Goal: Task Accomplishment & Management: Manage account settings

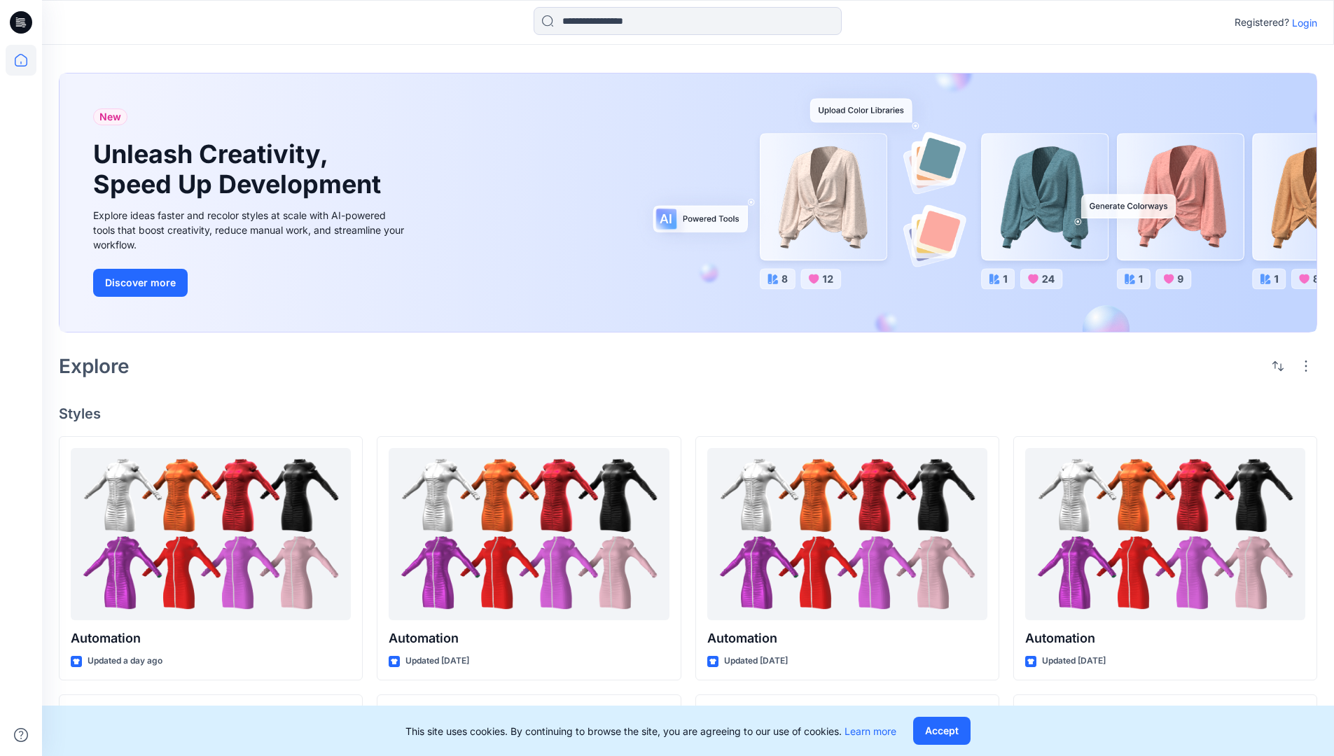
click at [1301, 22] on p "Login" at bounding box center [1304, 22] width 25 height 15
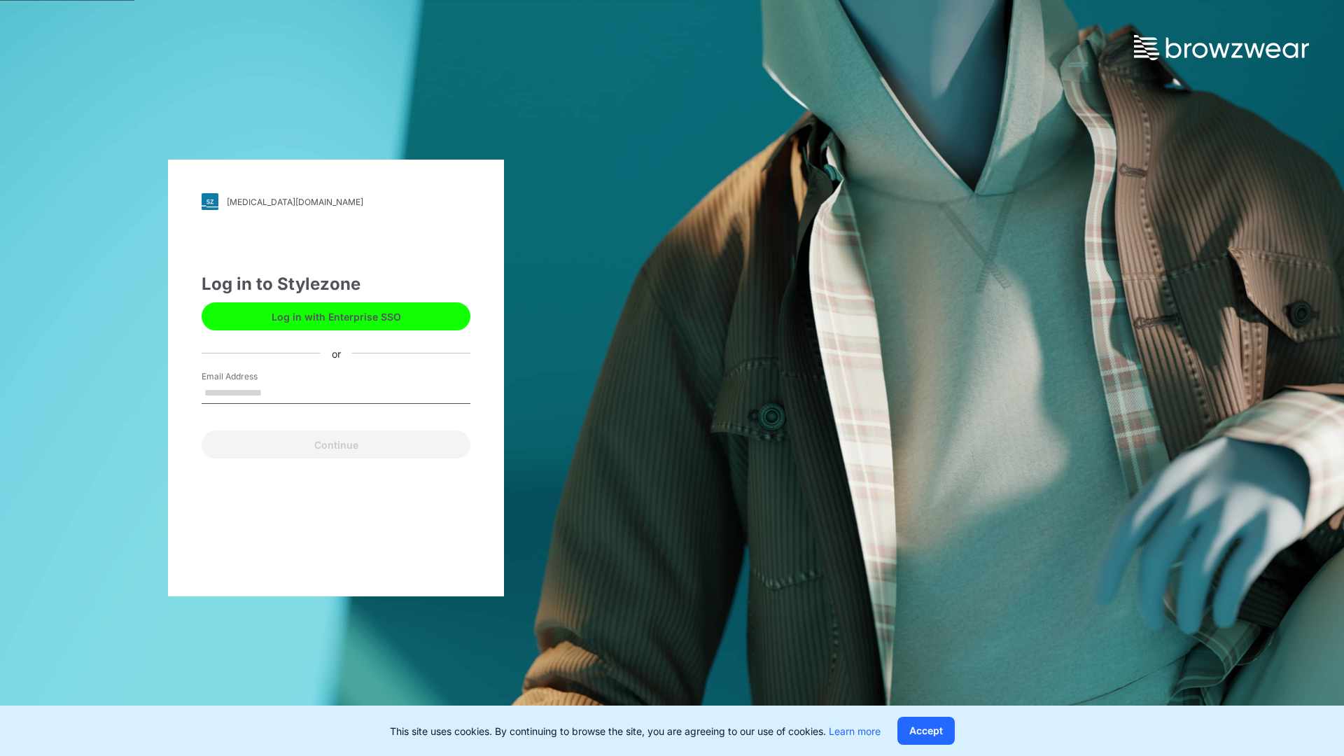
click at [277, 392] on input "Email Address" at bounding box center [336, 393] width 269 height 21
type input "**********"
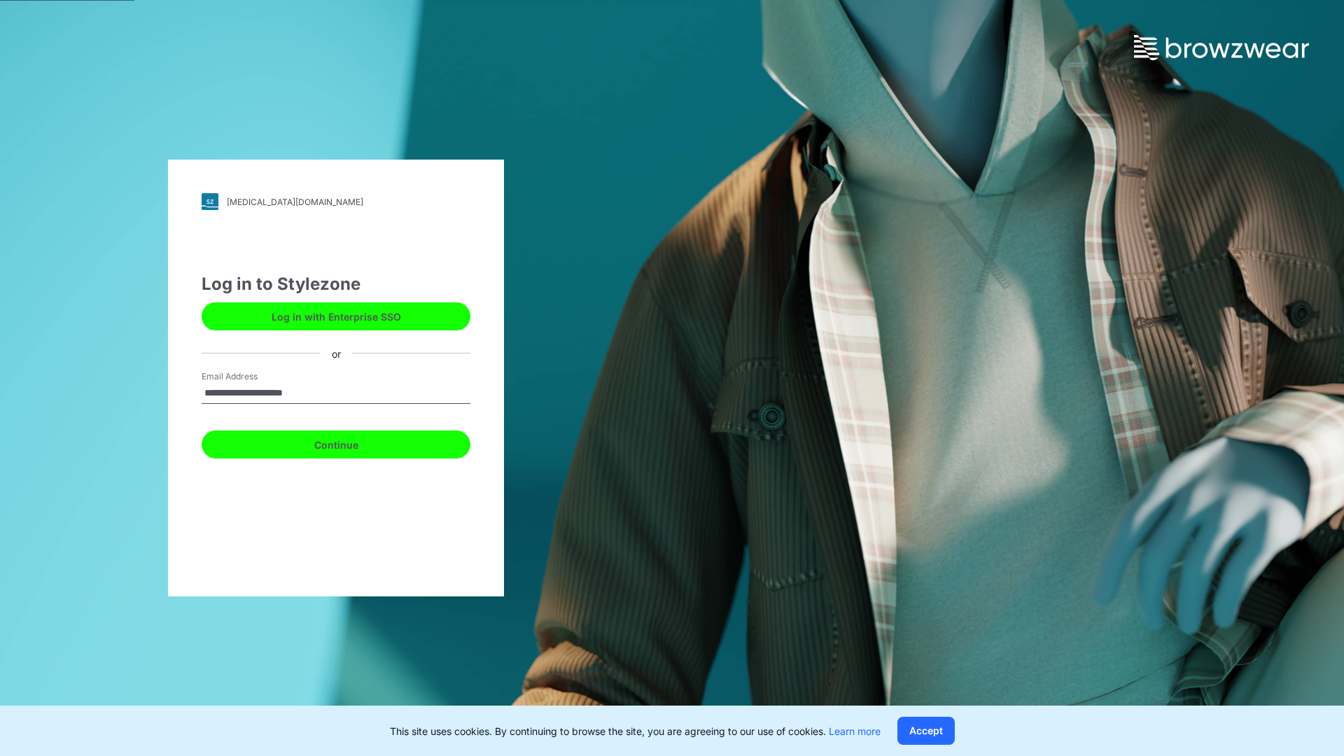
click at [351, 442] on button "Continue" at bounding box center [336, 445] width 269 height 28
